Goal: Browse casually: Explore the website without a specific task or goal

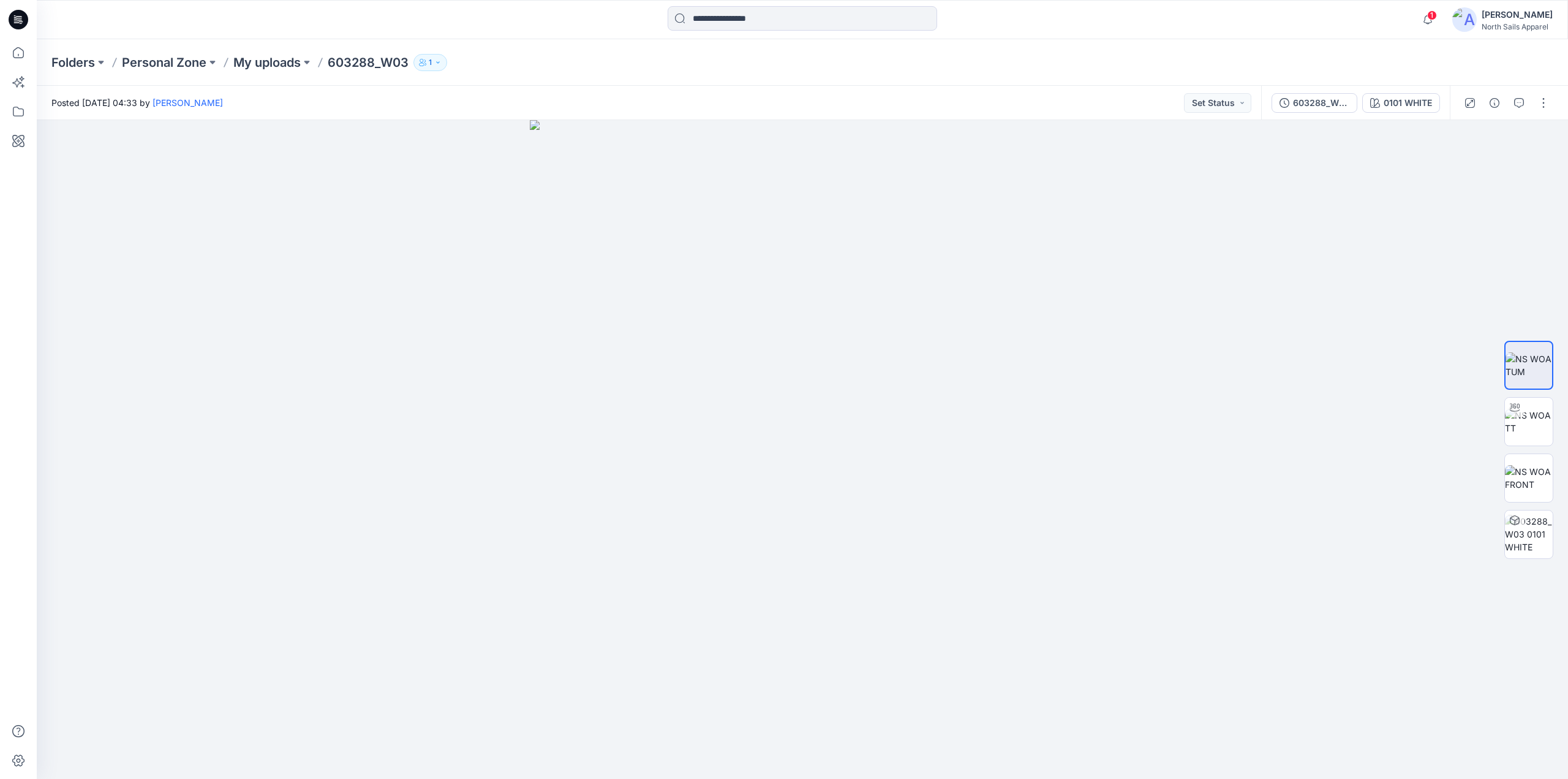
click at [18, 17] on icon at bounding box center [18, 19] width 19 height 19
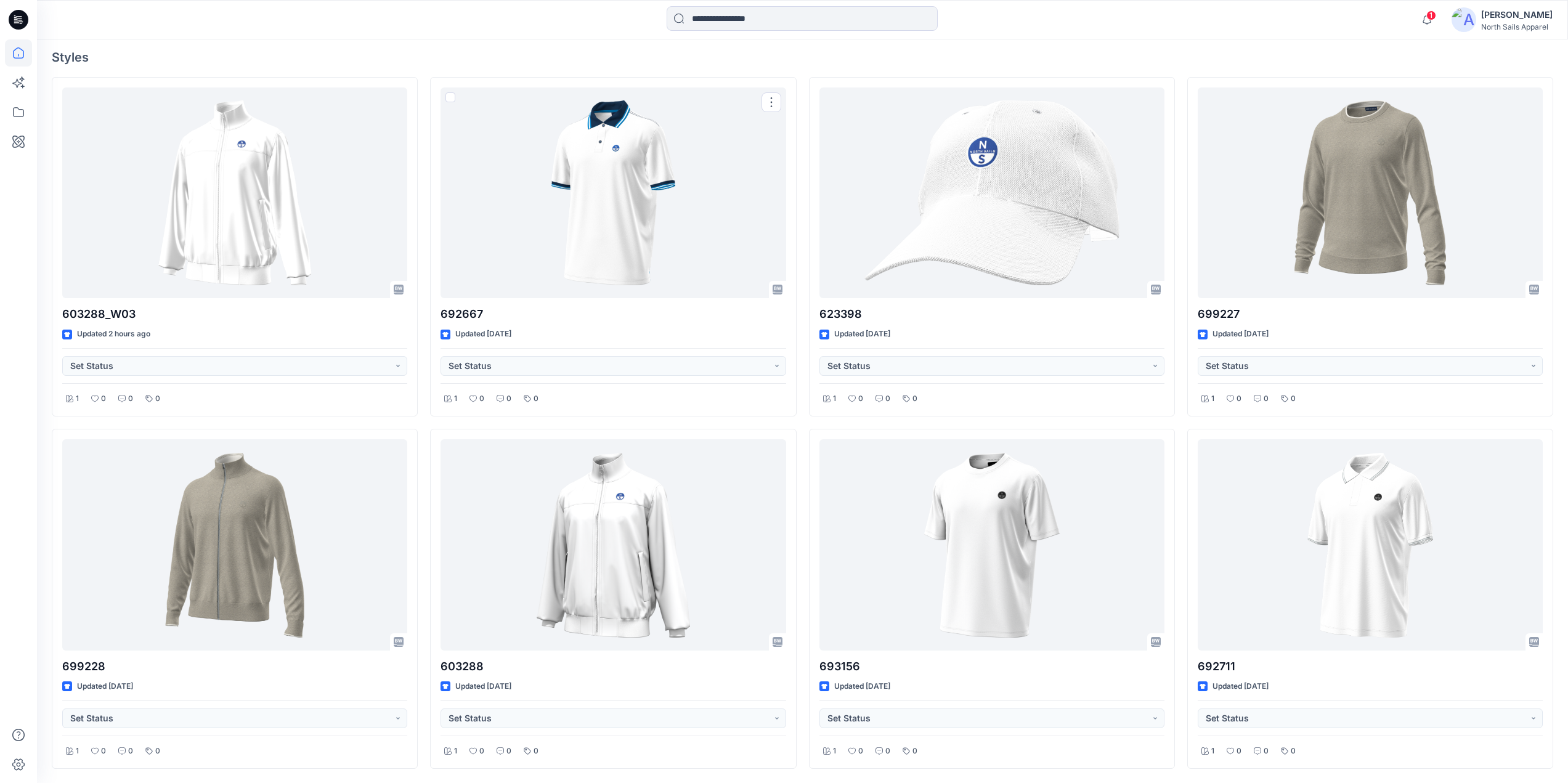
scroll to position [384, 0]
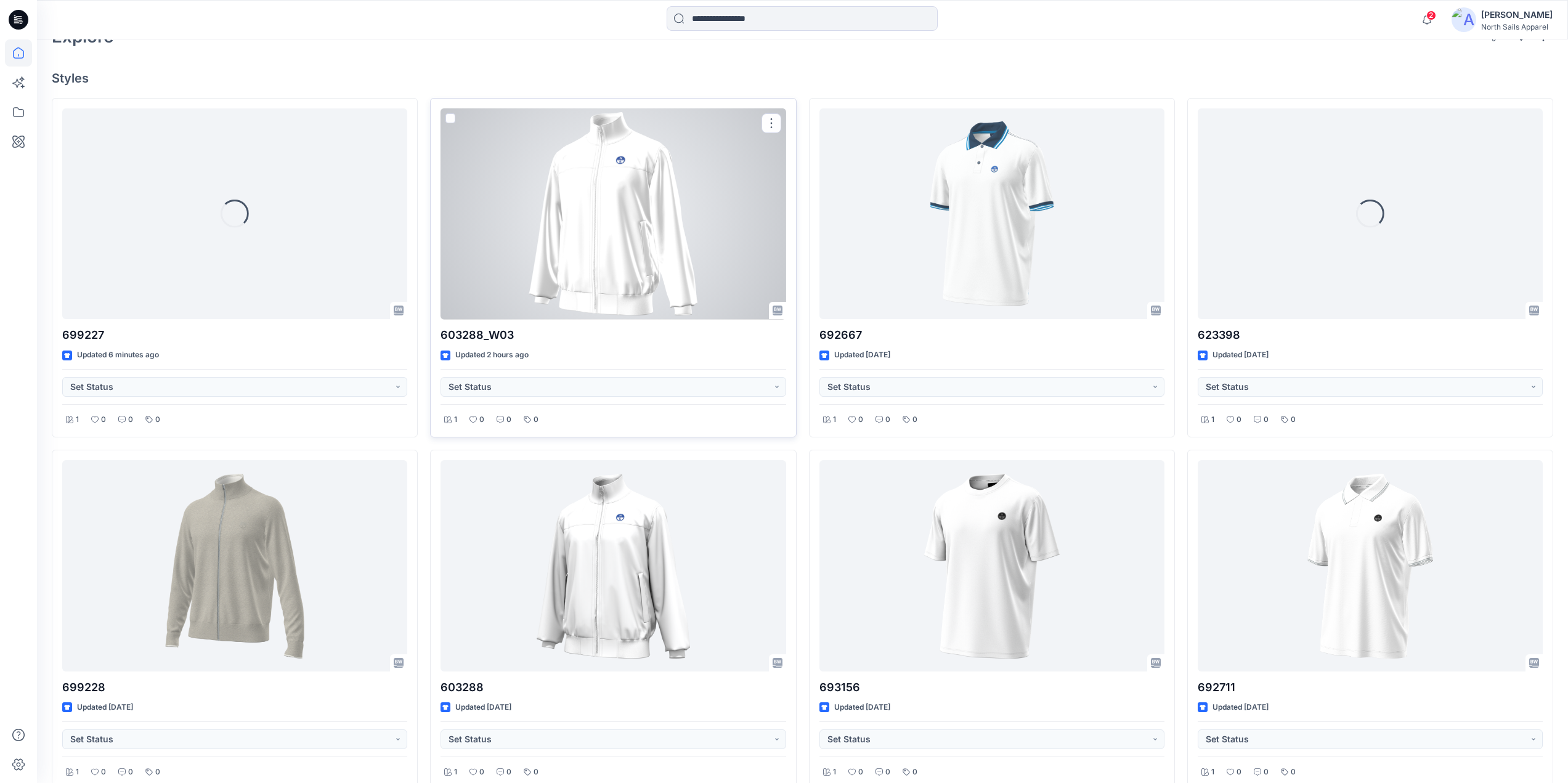
scroll to position [370, 0]
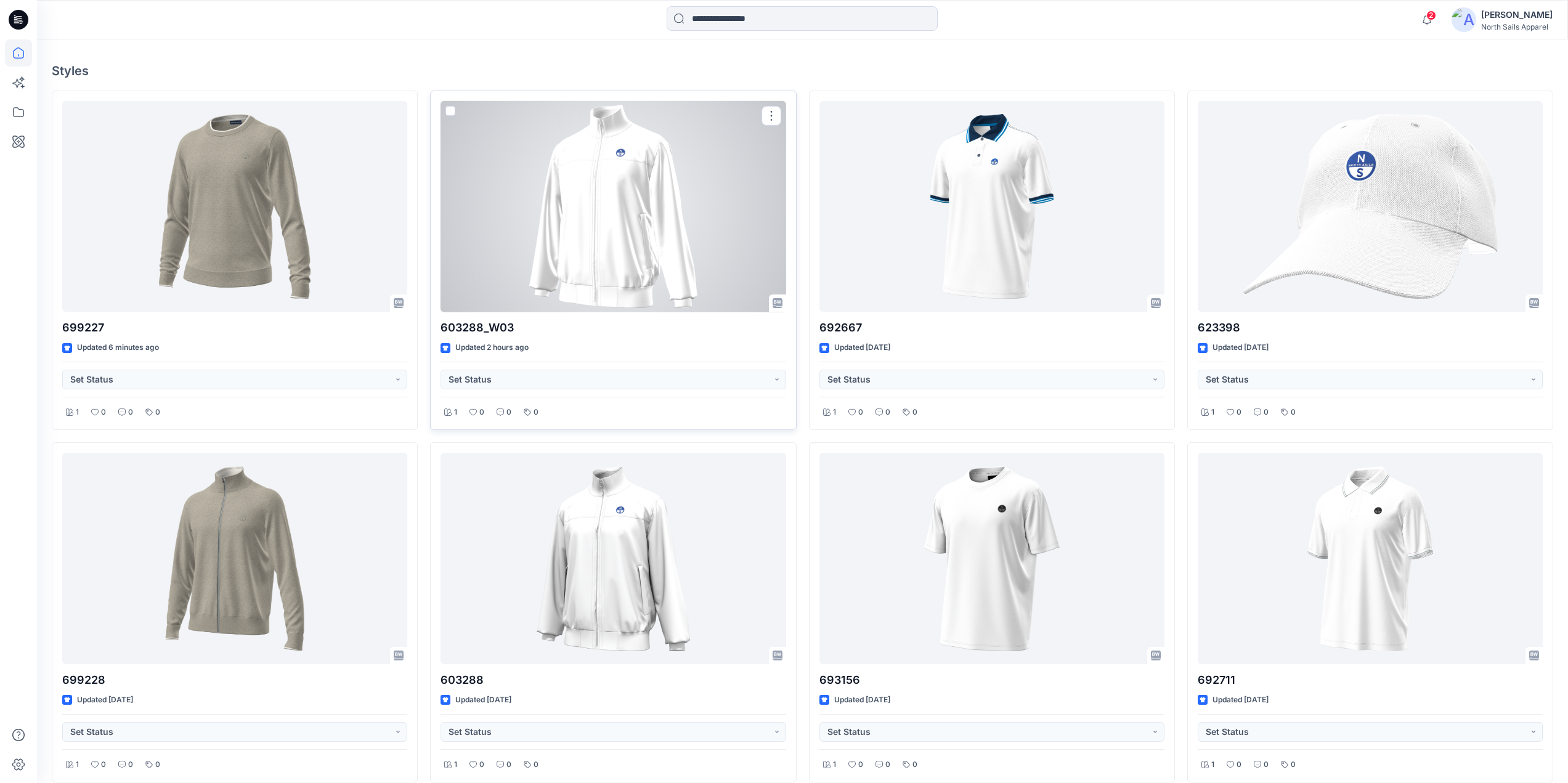
click at [601, 205] on div at bounding box center [613, 206] width 345 height 211
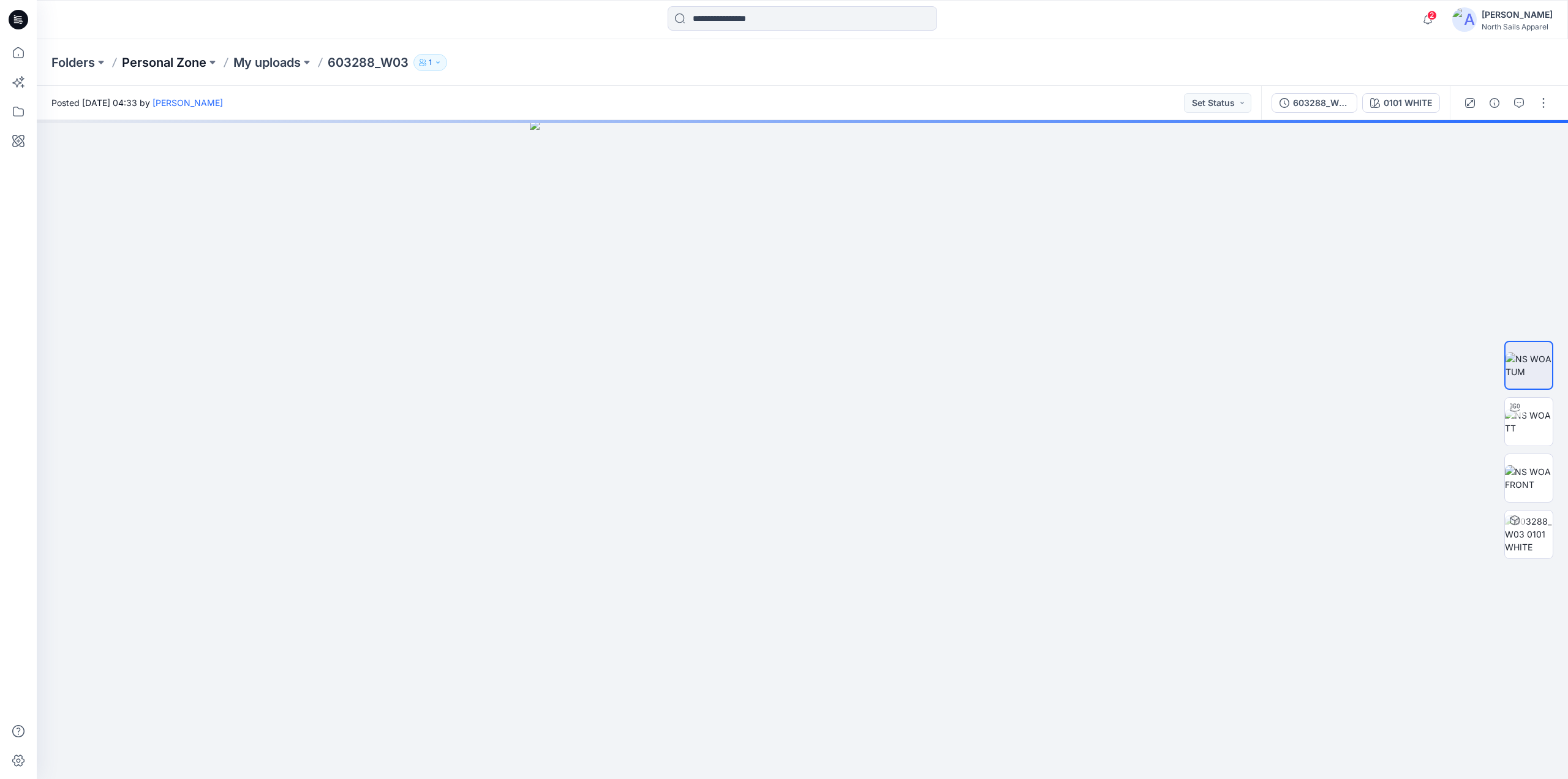
click at [167, 60] on p "Personal Zone" at bounding box center [164, 62] width 84 height 17
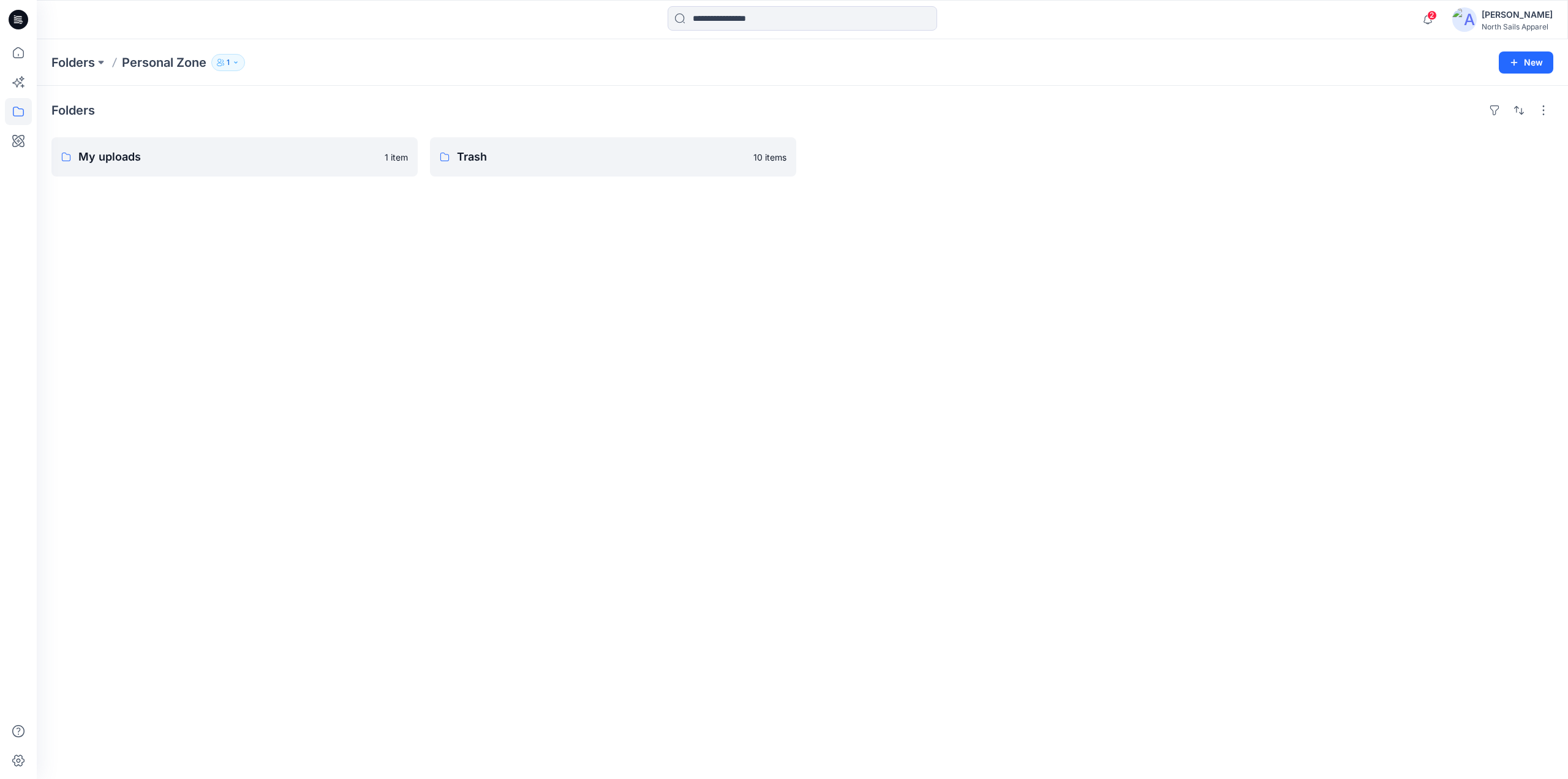
drag, startPoint x: 21, startPoint y: 13, endPoint x: 50, endPoint y: 31, distance: 34.1
click at [21, 14] on icon at bounding box center [18, 19] width 19 height 19
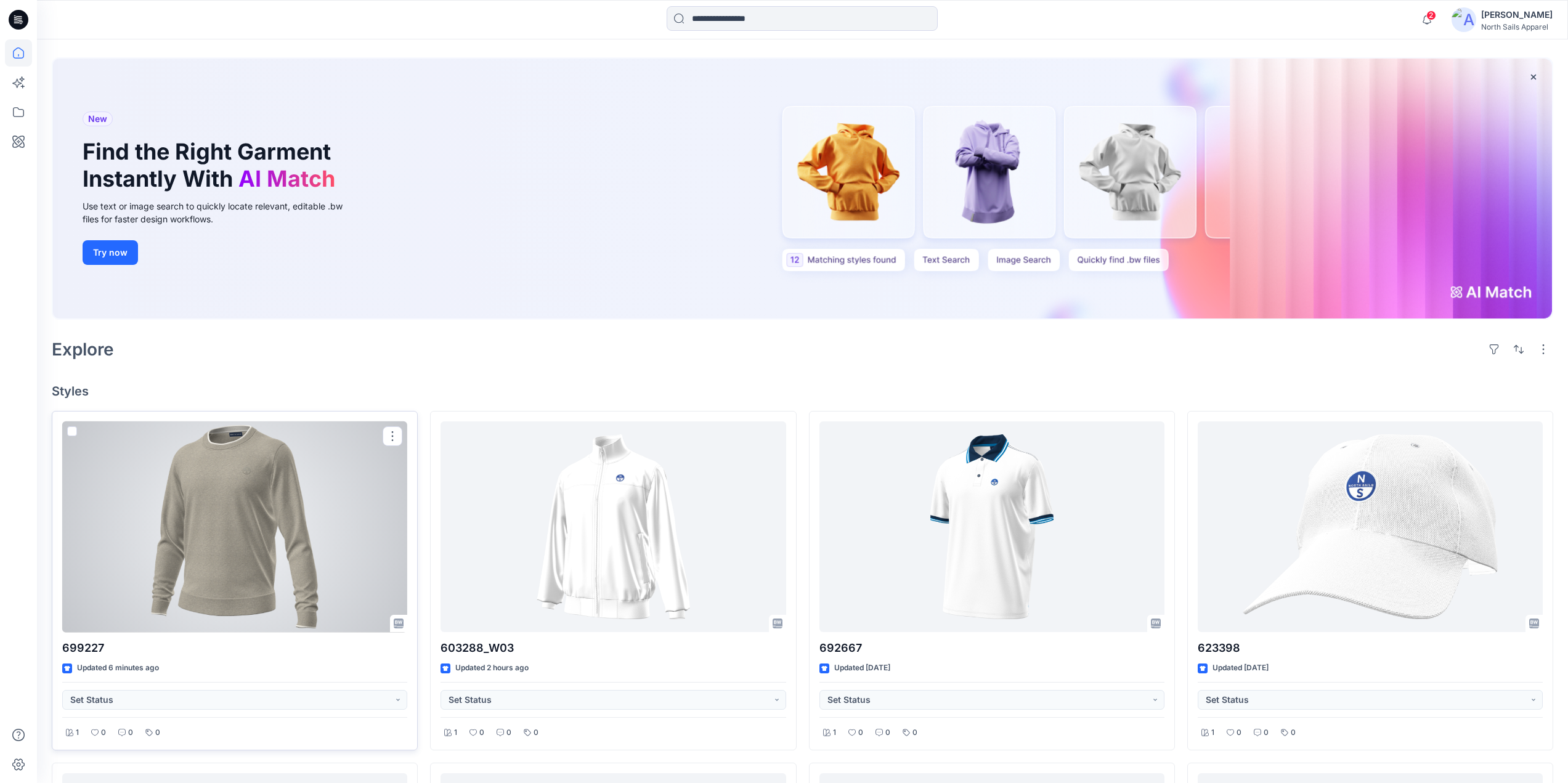
scroll to position [123, 0]
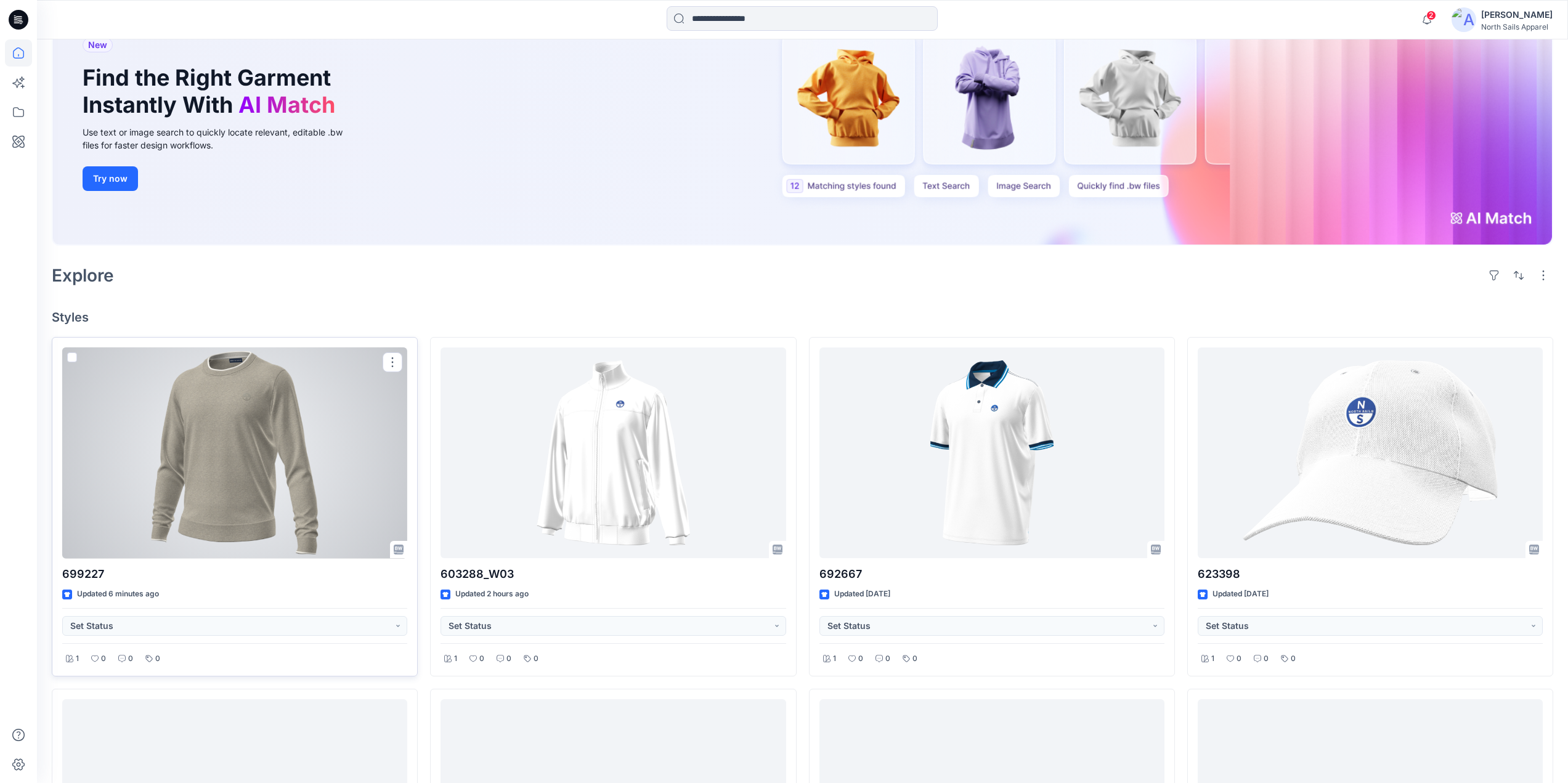
click at [243, 438] on div at bounding box center [235, 453] width 345 height 211
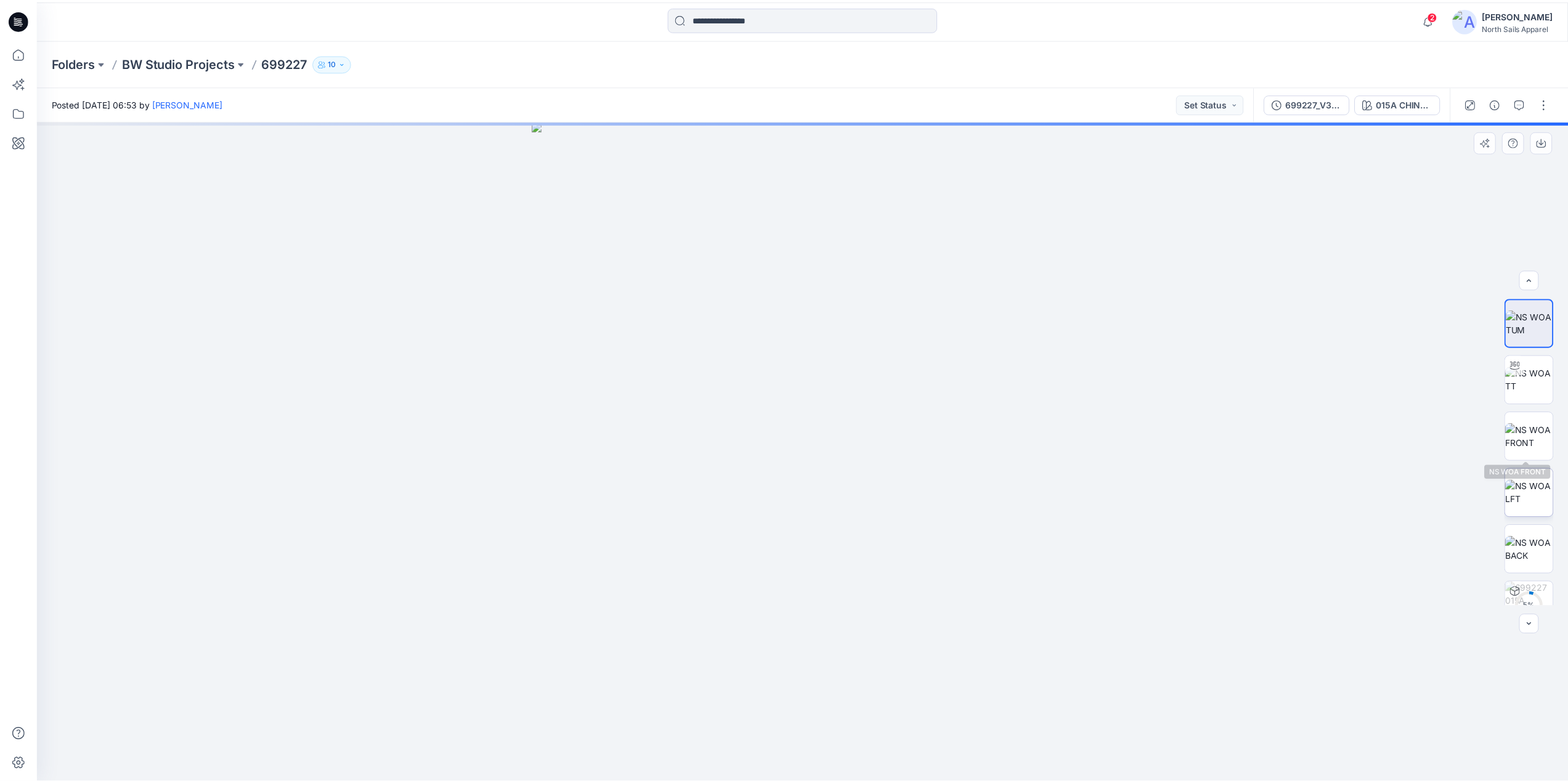
scroll to position [24, 0]
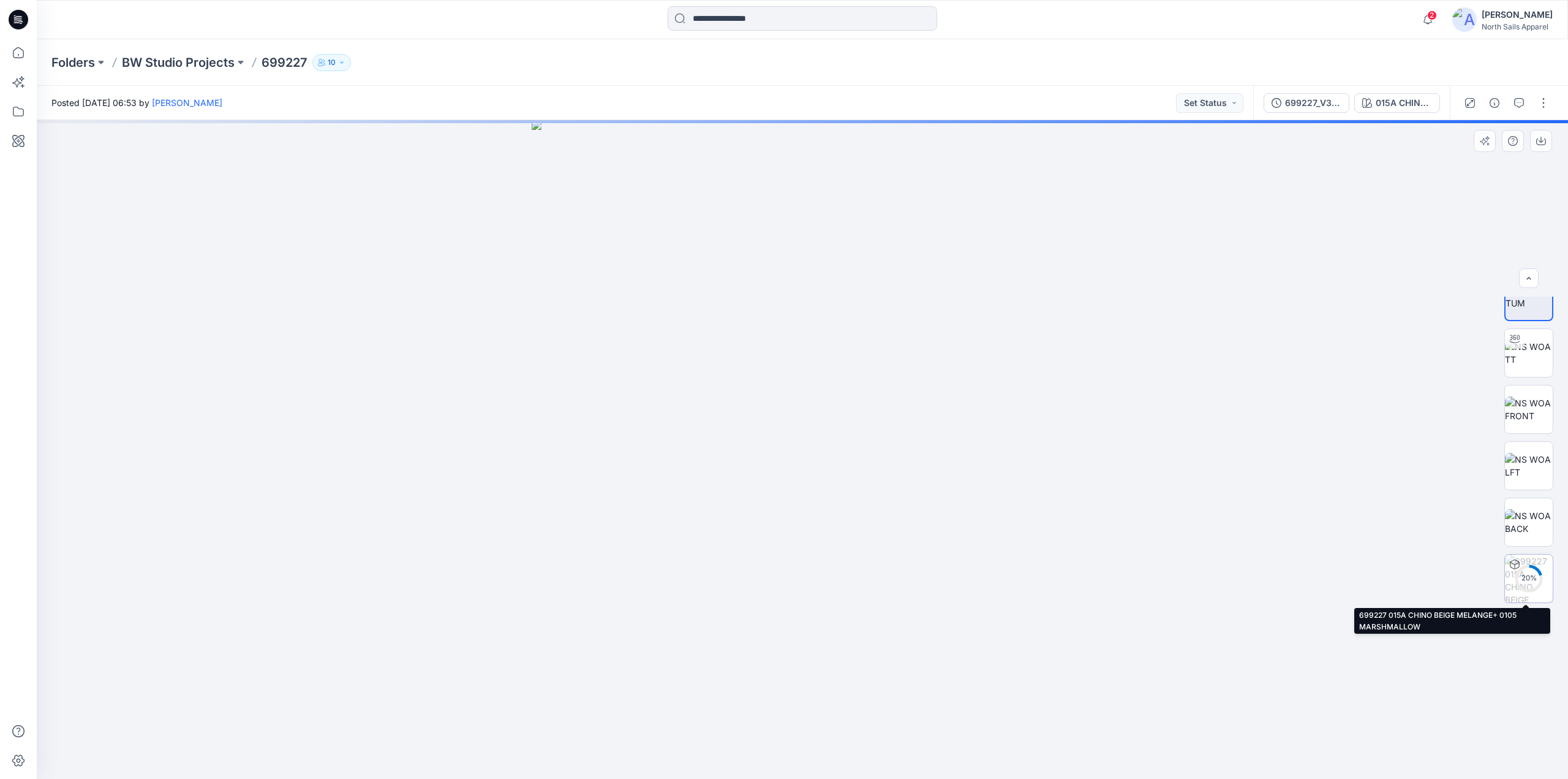
click at [1533, 580] on div "20 %" at bounding box center [1529, 578] width 30 height 10
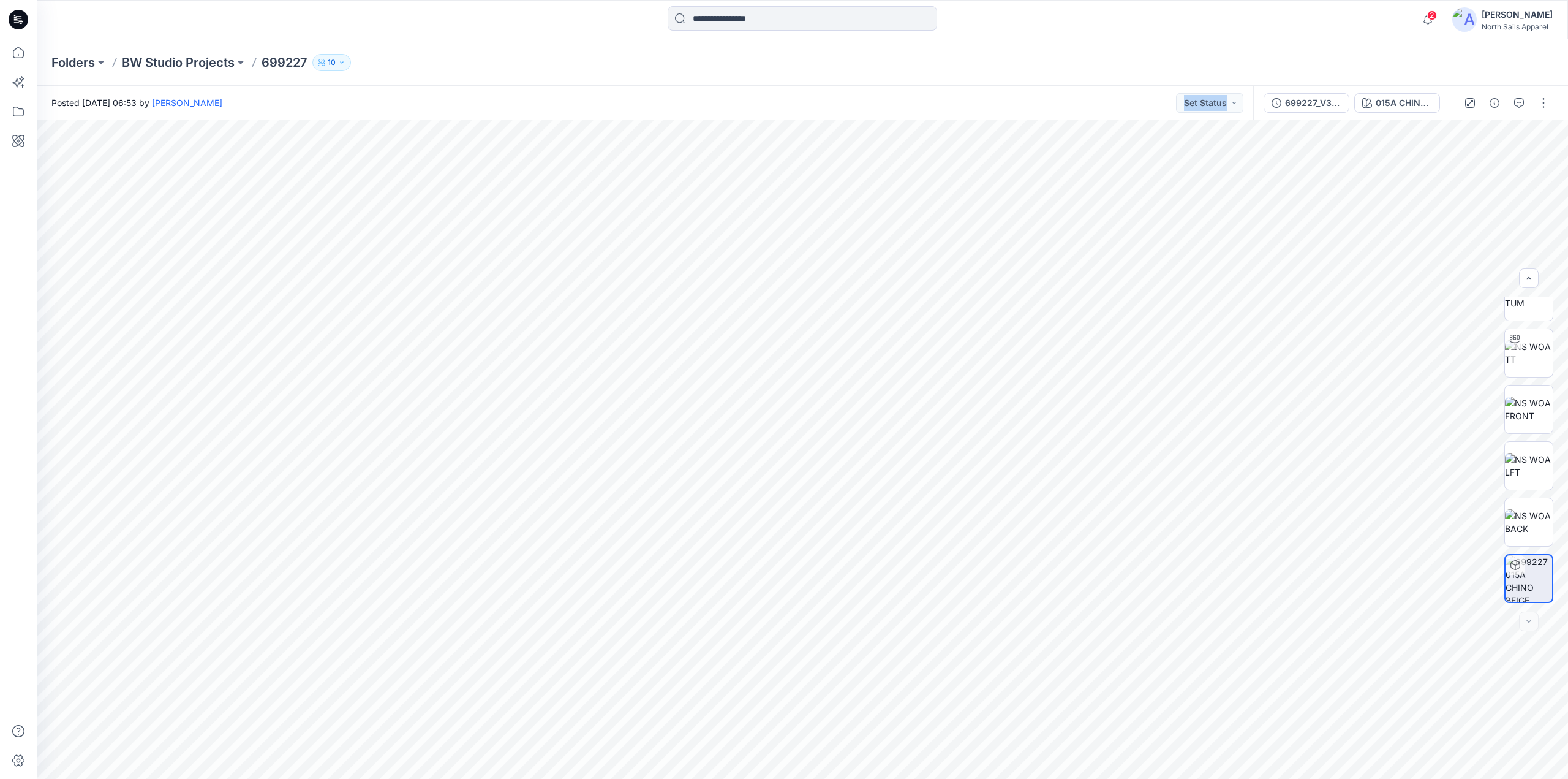
click at [720, 498] on div "Posted Wednesday, October 15, 2025 06:53 by Kapila Kothalawala Set Status 69922…" at bounding box center [802, 432] width 1531 height 693
click at [1533, 353] on img at bounding box center [1529, 353] width 48 height 26
drag, startPoint x: 816, startPoint y: 491, endPoint x: 780, endPoint y: 466, distance: 43.8
click at [780, 466] on div at bounding box center [802, 449] width 1531 height 659
drag, startPoint x: 15, startPoint y: 19, endPoint x: 81, endPoint y: 25, distance: 66.3
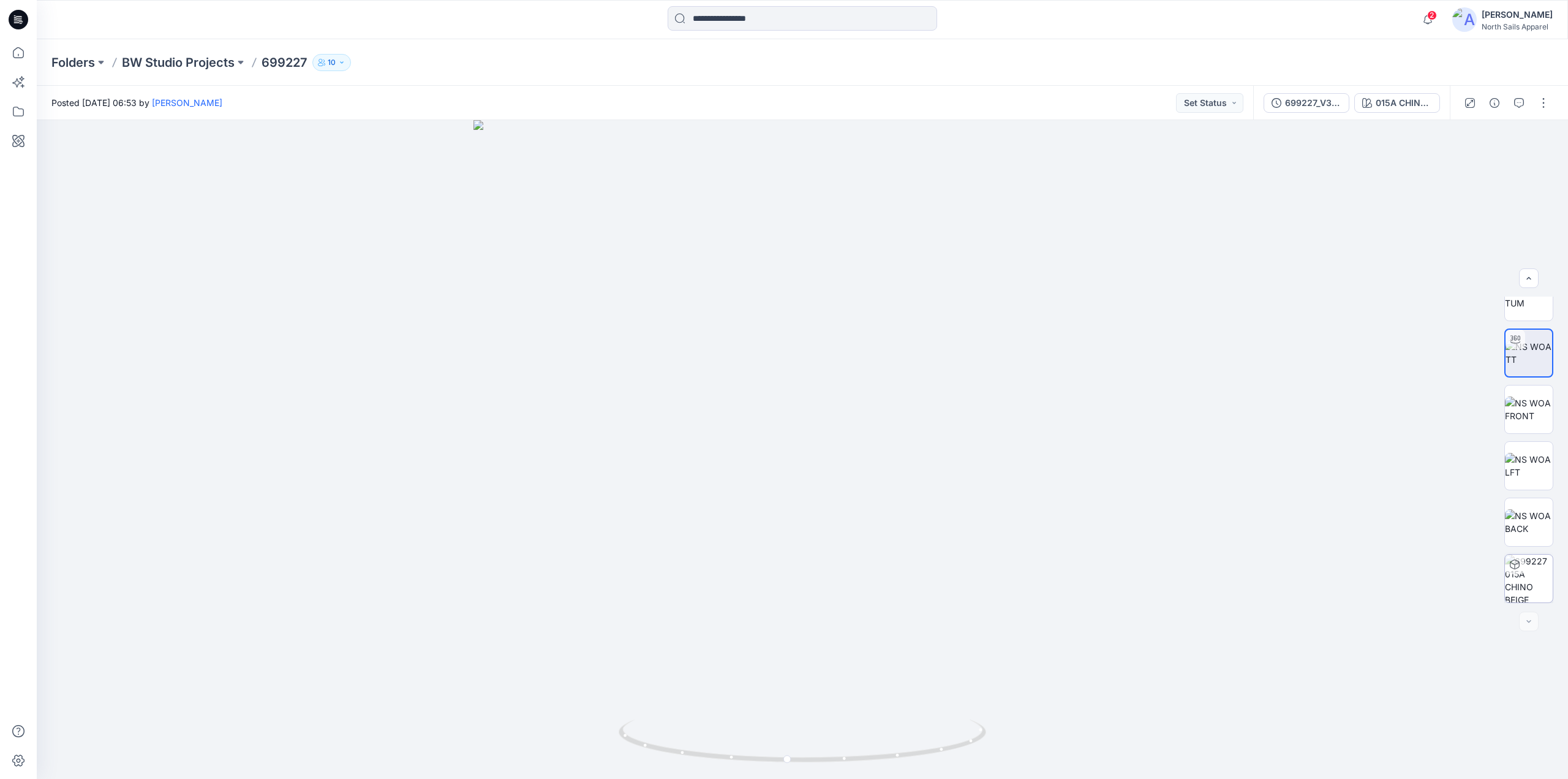
click at [15, 19] on icon at bounding box center [18, 19] width 19 height 19
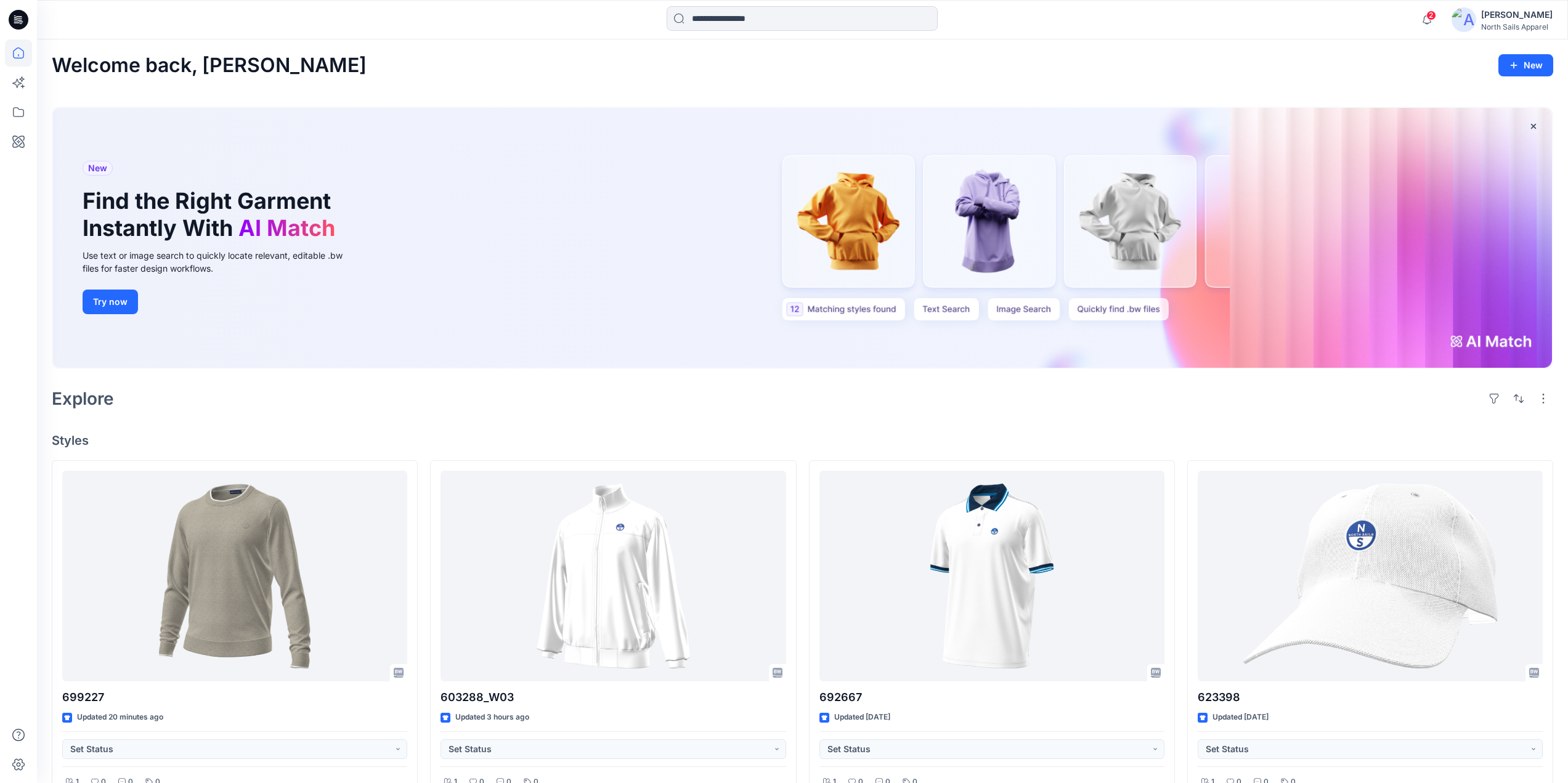
click at [1481, 14] on div "[PERSON_NAME]" at bounding box center [1517, 15] width 72 height 15
